Goal: Task Accomplishment & Management: Use online tool/utility

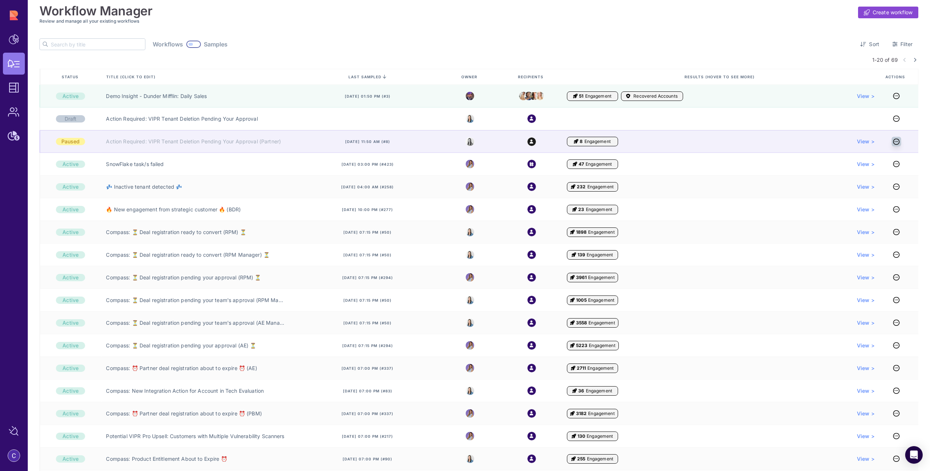
click at [894, 142] on icon at bounding box center [896, 141] width 7 height 0
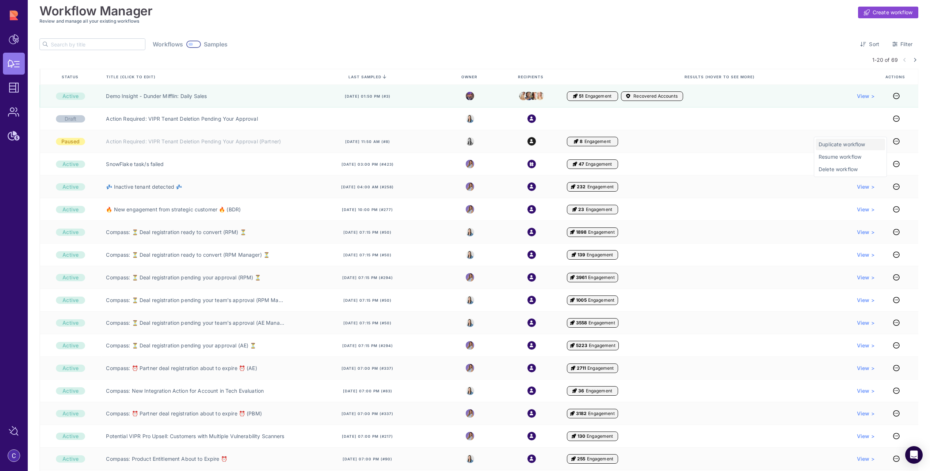
click at [866, 144] on span "Duplicate workflow" at bounding box center [851, 144] width 64 height 7
click at [838, 144] on span "Duplicate workflow" at bounding box center [851, 144] width 64 height 7
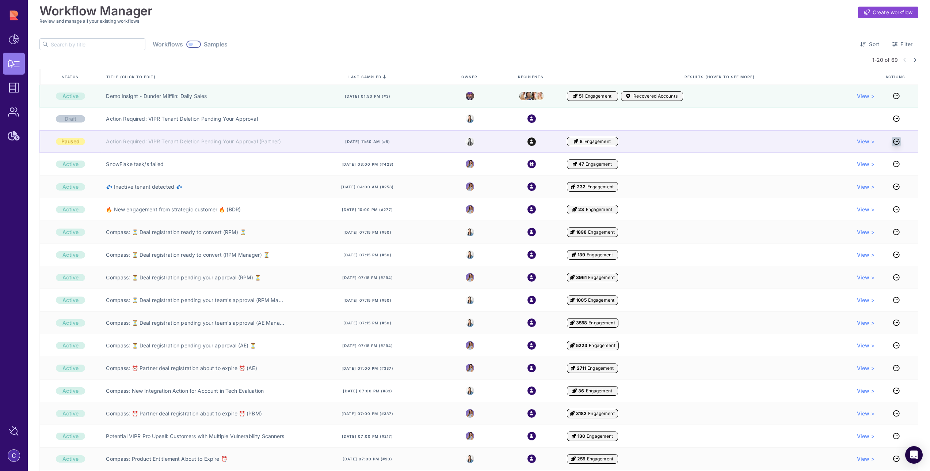
click at [894, 141] on icon at bounding box center [896, 141] width 7 height 0
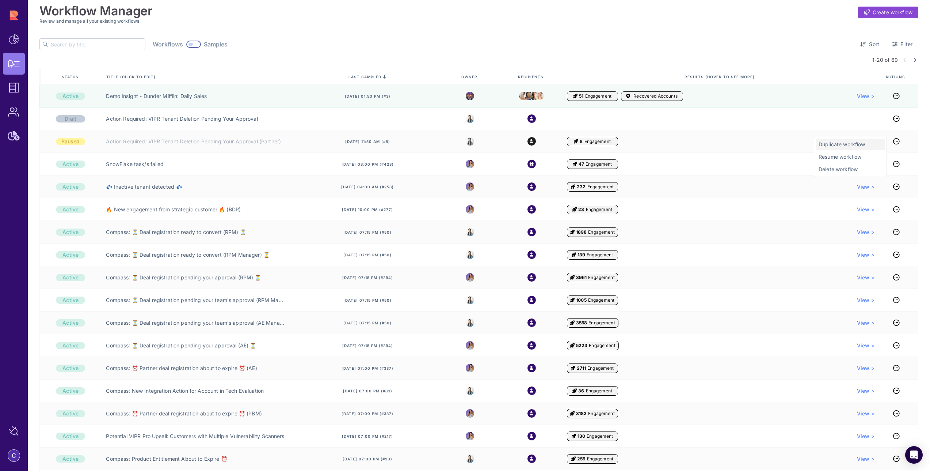
click at [844, 145] on span "Duplicate workflow" at bounding box center [851, 144] width 64 height 7
click at [829, 145] on span "Duplicate workflow" at bounding box center [851, 144] width 64 height 7
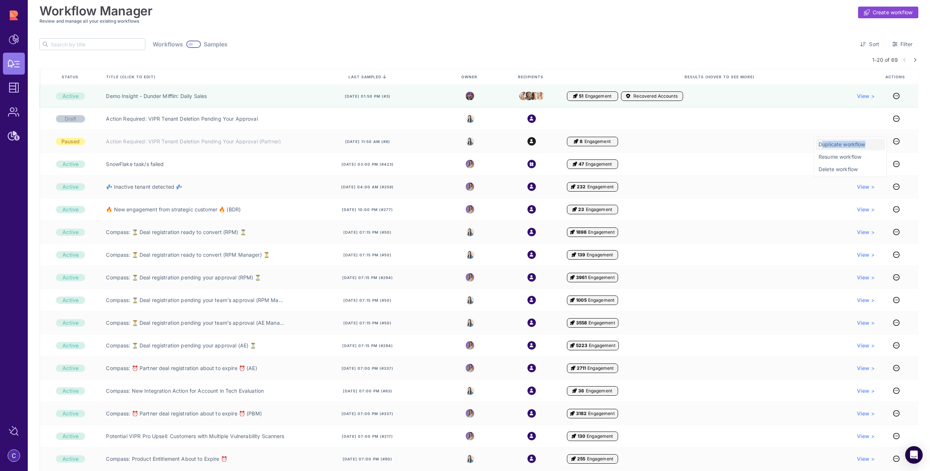
click at [829, 145] on span "Duplicate workflow" at bounding box center [851, 144] width 64 height 7
click at [833, 144] on span "Duplicate workflow" at bounding box center [851, 144] width 64 height 7
click at [834, 142] on span "Duplicate workflow" at bounding box center [851, 144] width 64 height 7
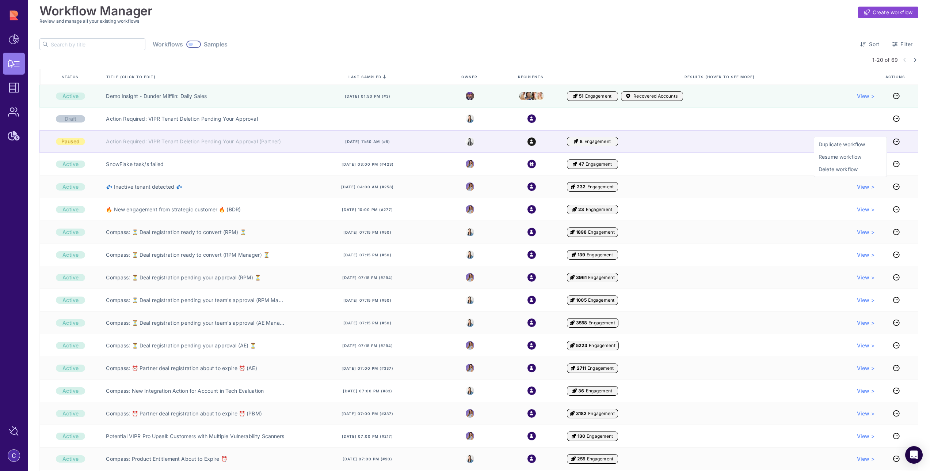
click at [773, 142] on div "8 Engagement 0 Recovered Accounts View >" at bounding box center [721, 141] width 308 height 9
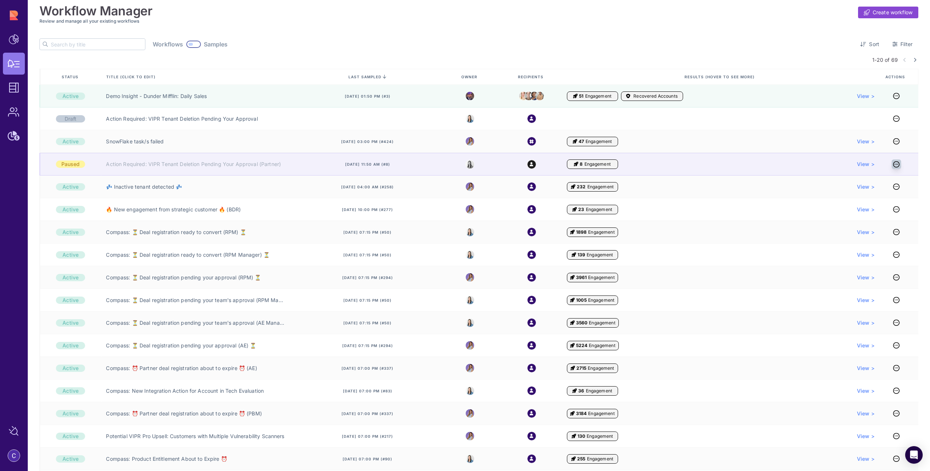
click at [897, 164] on icon at bounding box center [896, 164] width 7 height 0
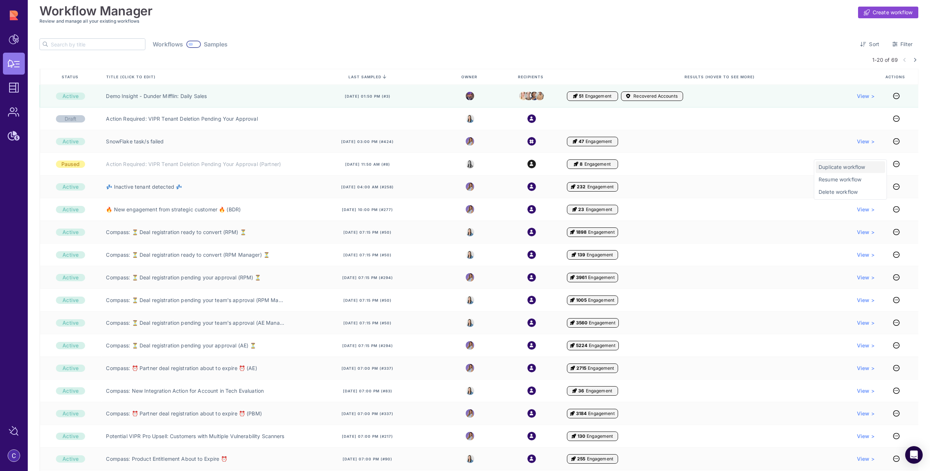
click at [861, 171] on div "Duplicate workflow" at bounding box center [850, 167] width 69 height 12
